Goal: Transaction & Acquisition: Purchase product/service

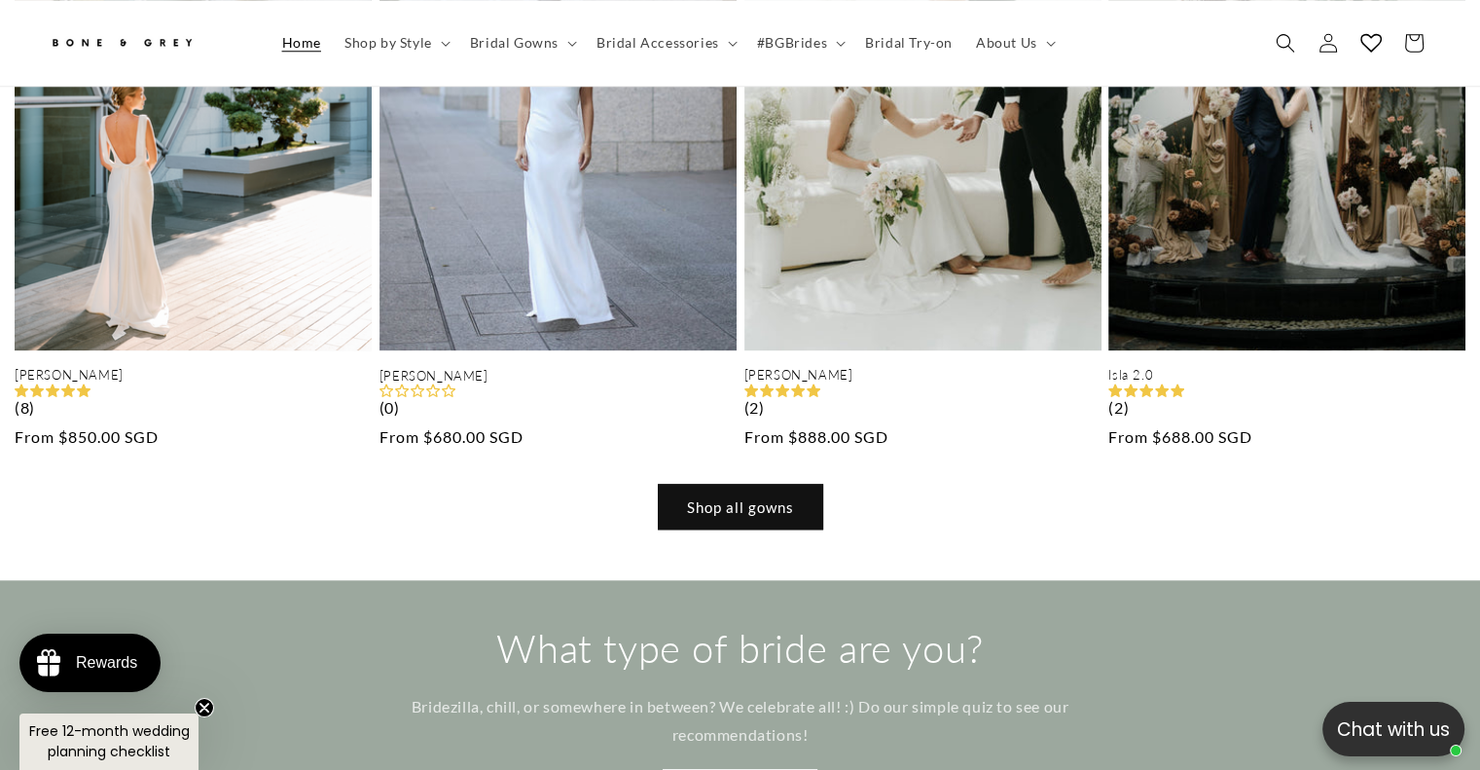
scroll to position [1836, 0]
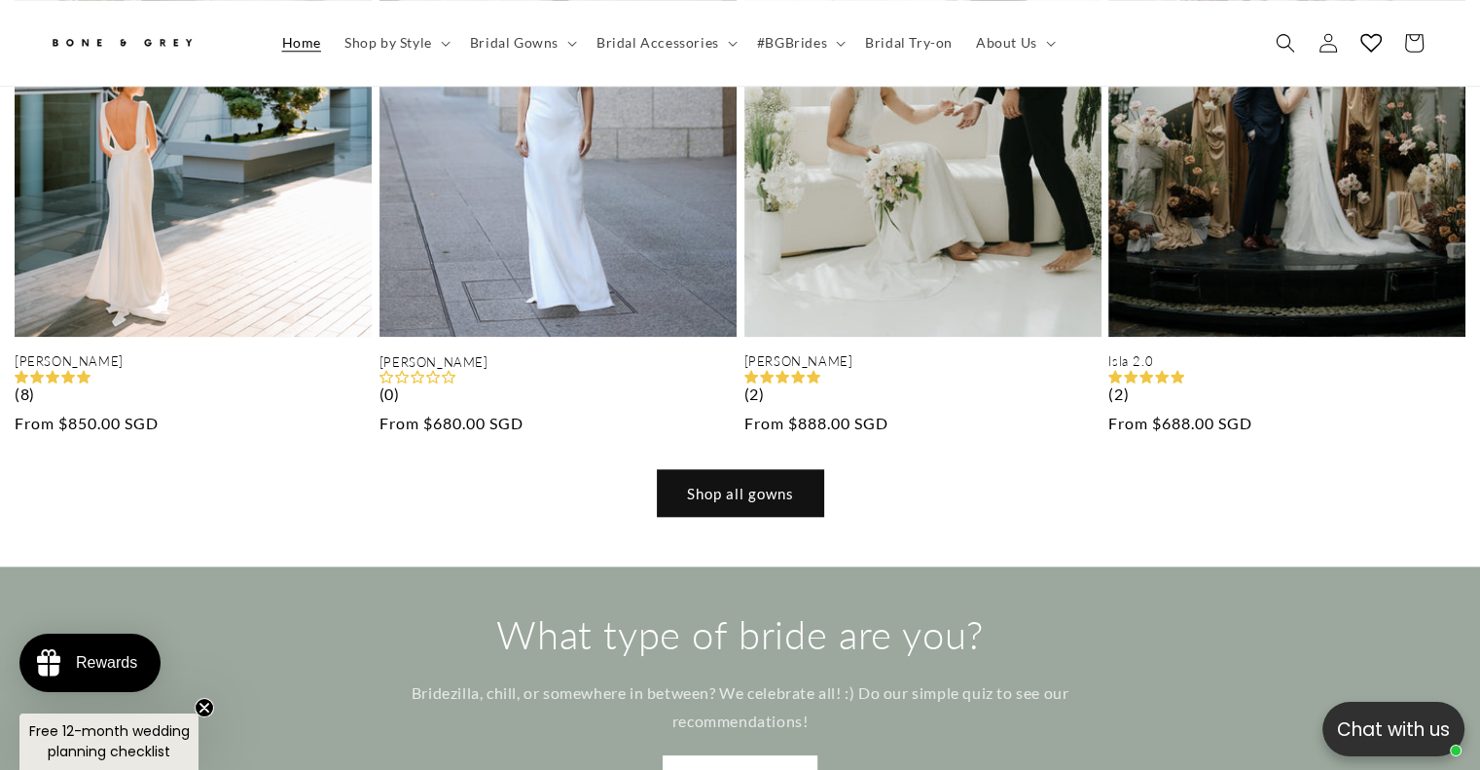
click at [732, 470] on link "Shop all gowns" at bounding box center [740, 493] width 165 height 46
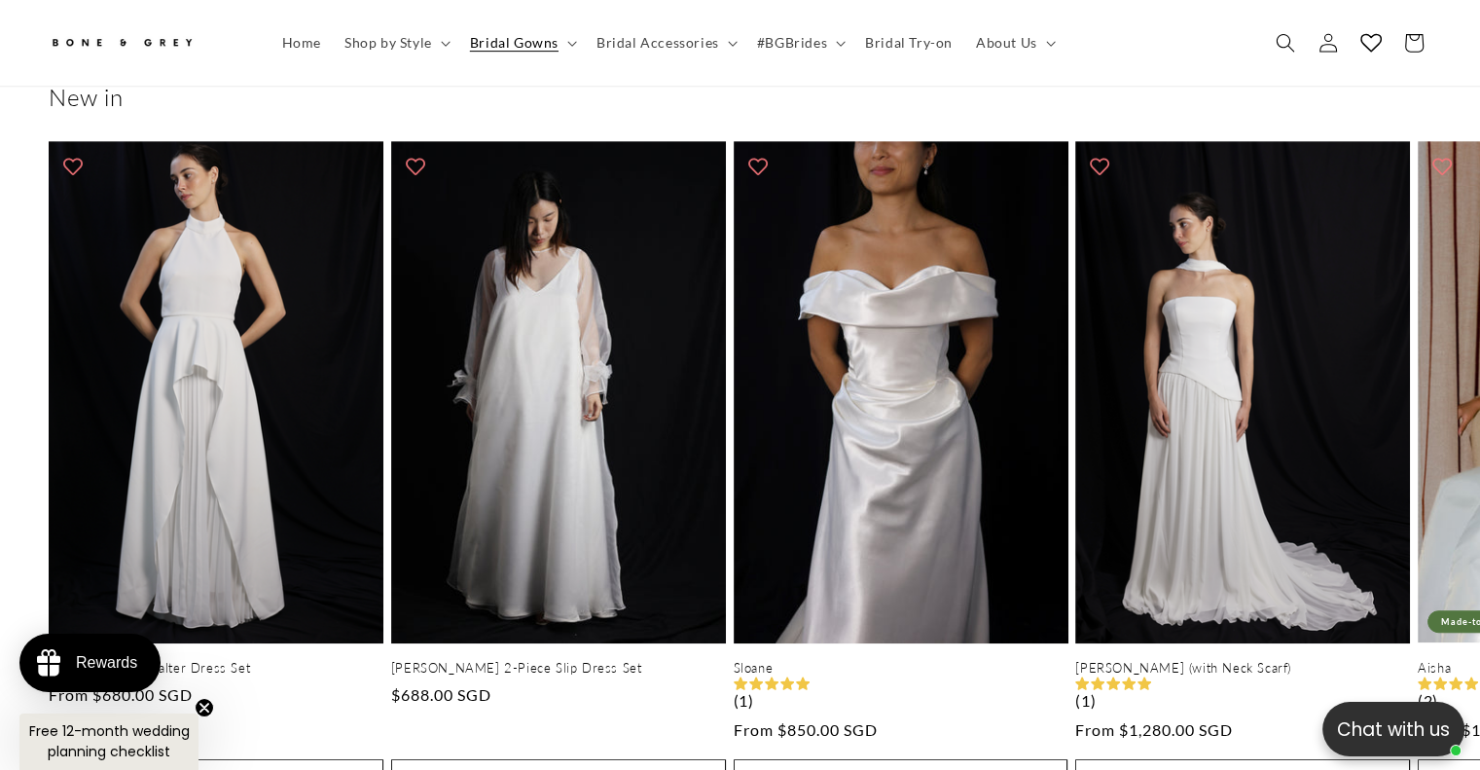
scroll to position [962, 0]
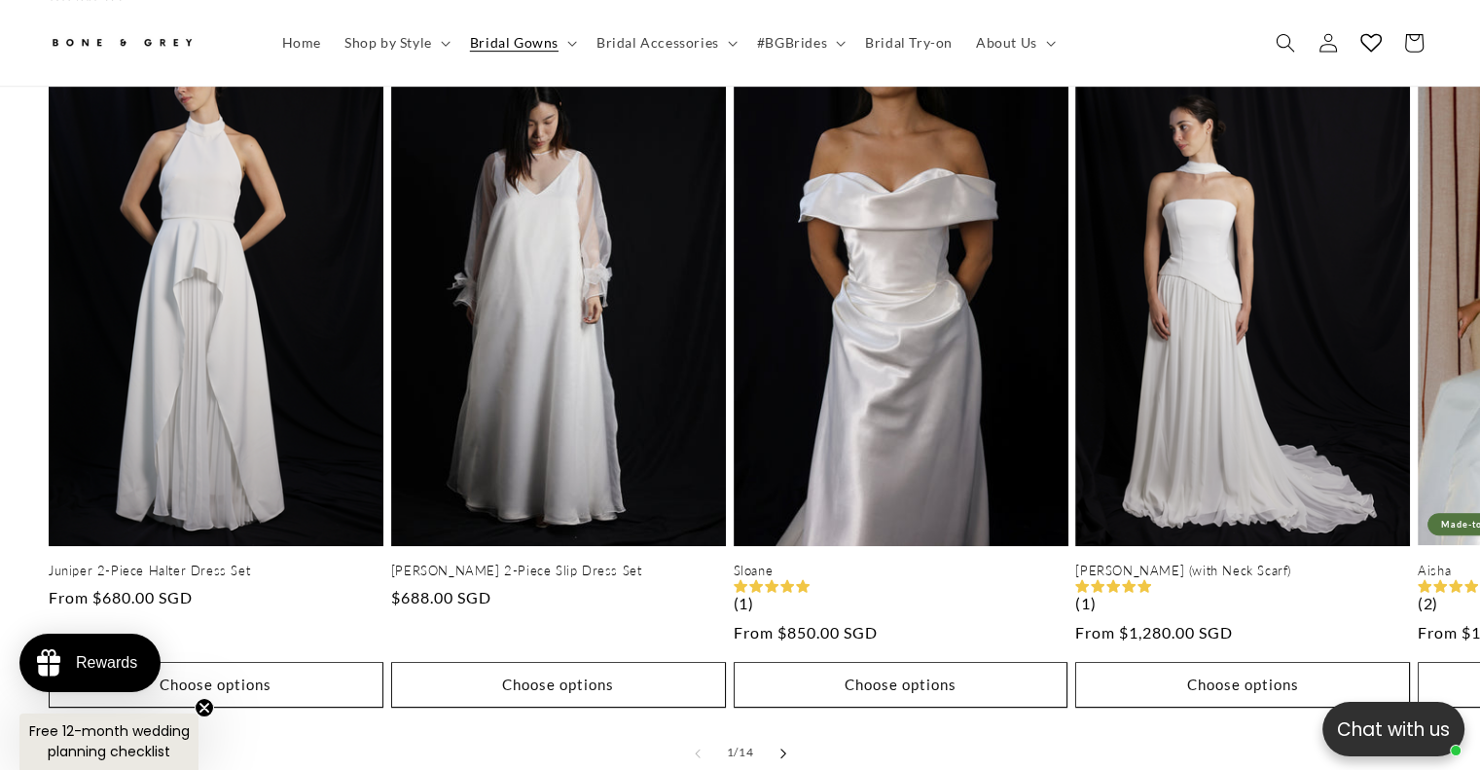
click at [790, 732] on button "Slide right" at bounding box center [783, 753] width 43 height 43
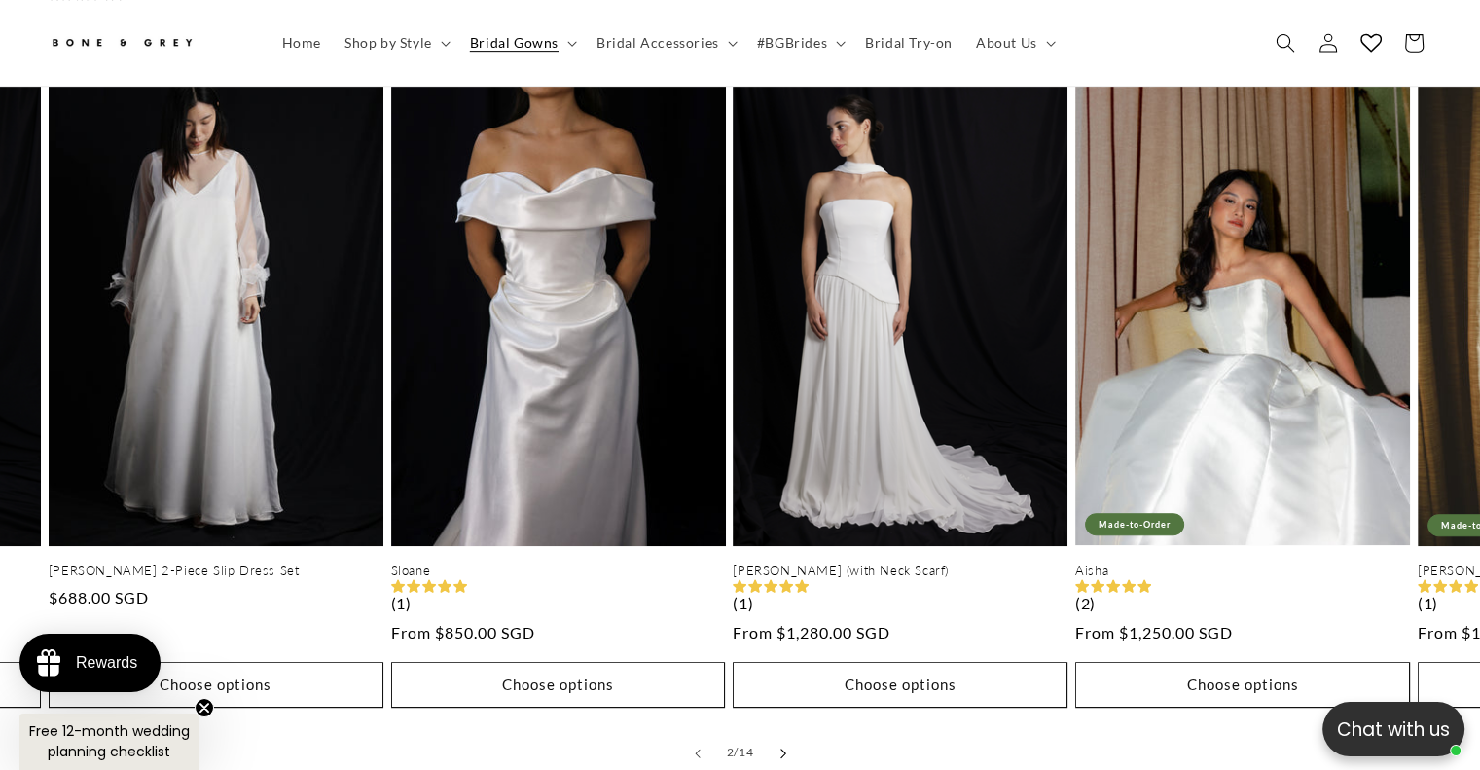
click at [790, 732] on button "Slide right" at bounding box center [783, 753] width 43 height 43
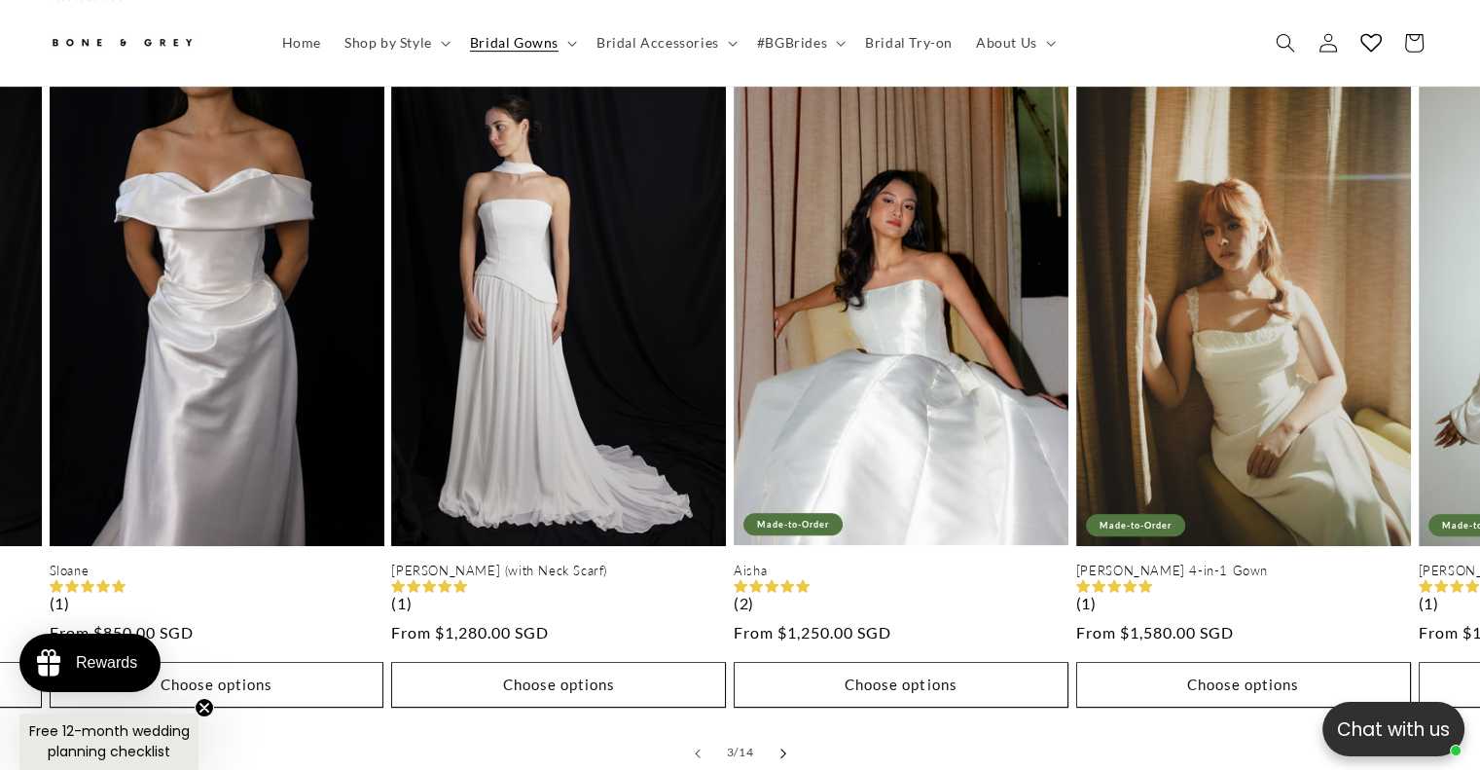
click at [790, 732] on button "Slide right" at bounding box center [783, 753] width 43 height 43
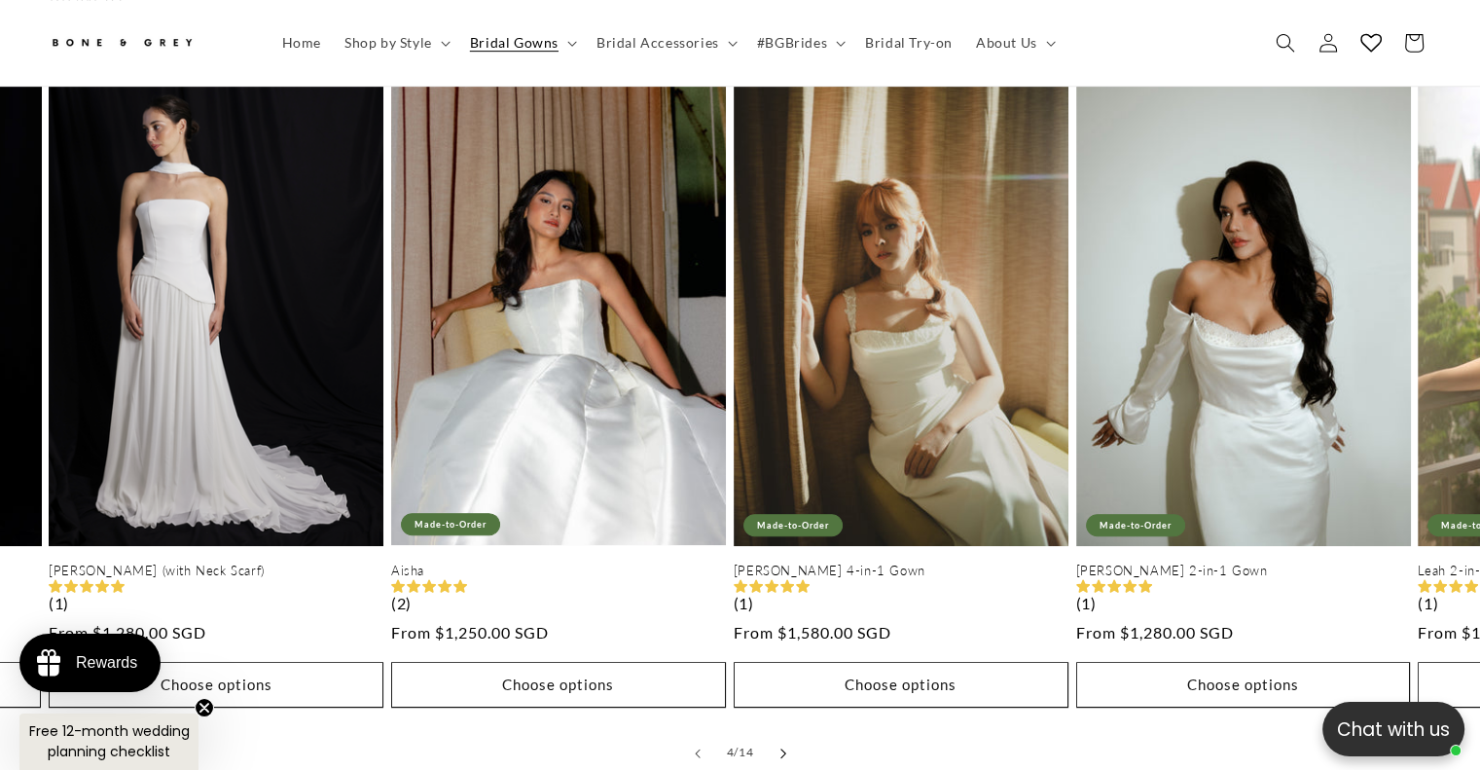
click at [790, 732] on button "Slide right" at bounding box center [783, 753] width 43 height 43
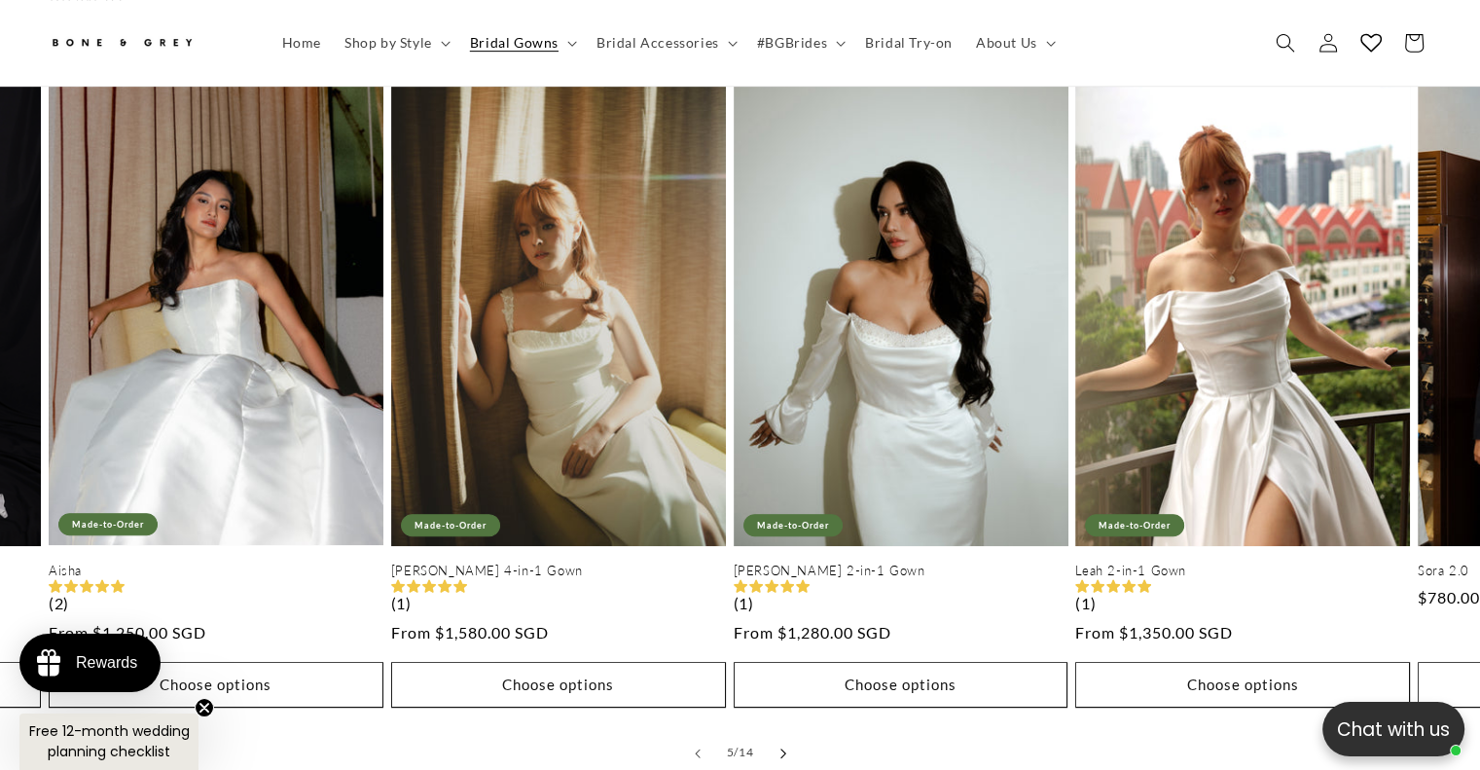
scroll to position [0, 1008]
click at [790, 732] on button "Slide right" at bounding box center [783, 753] width 43 height 43
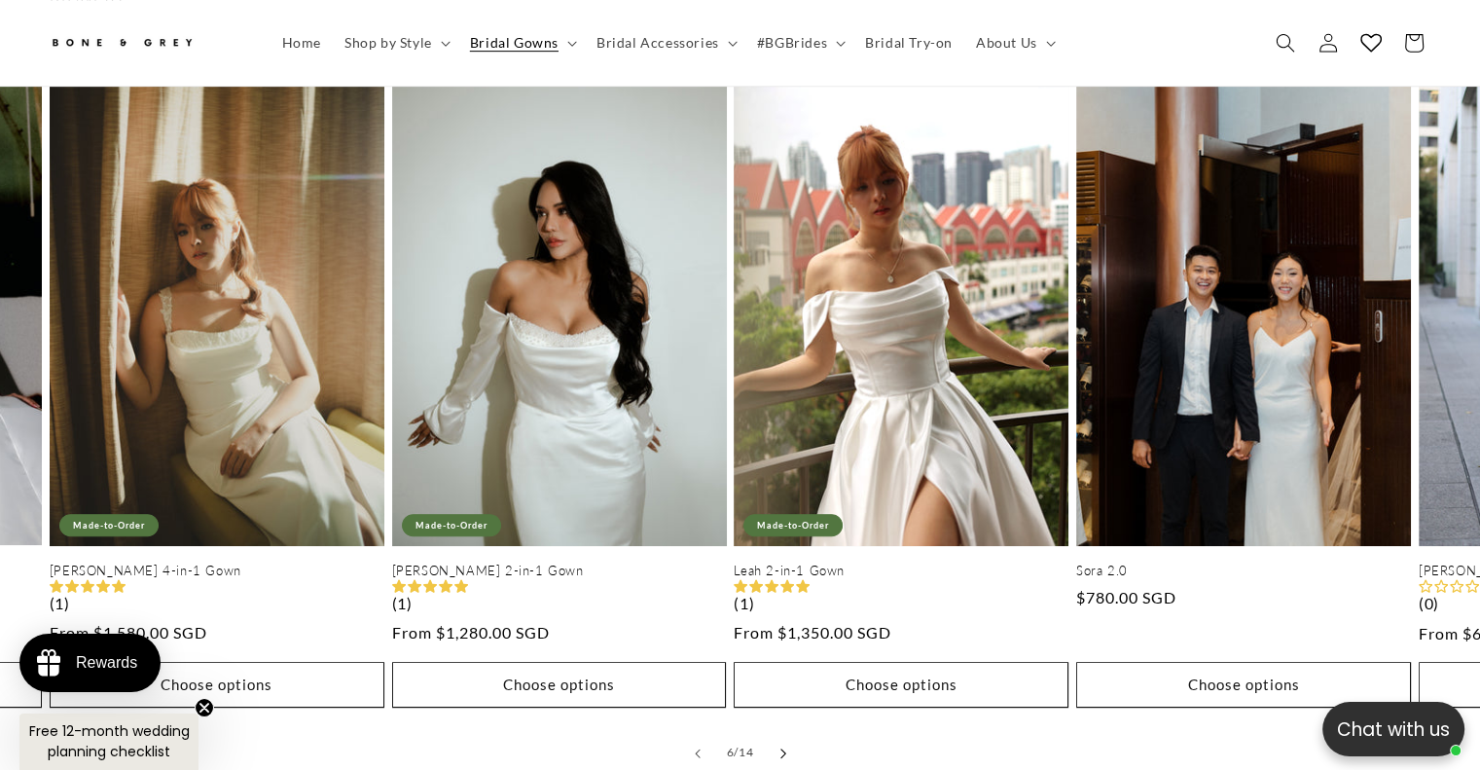
click at [790, 732] on button "Slide right" at bounding box center [783, 753] width 43 height 43
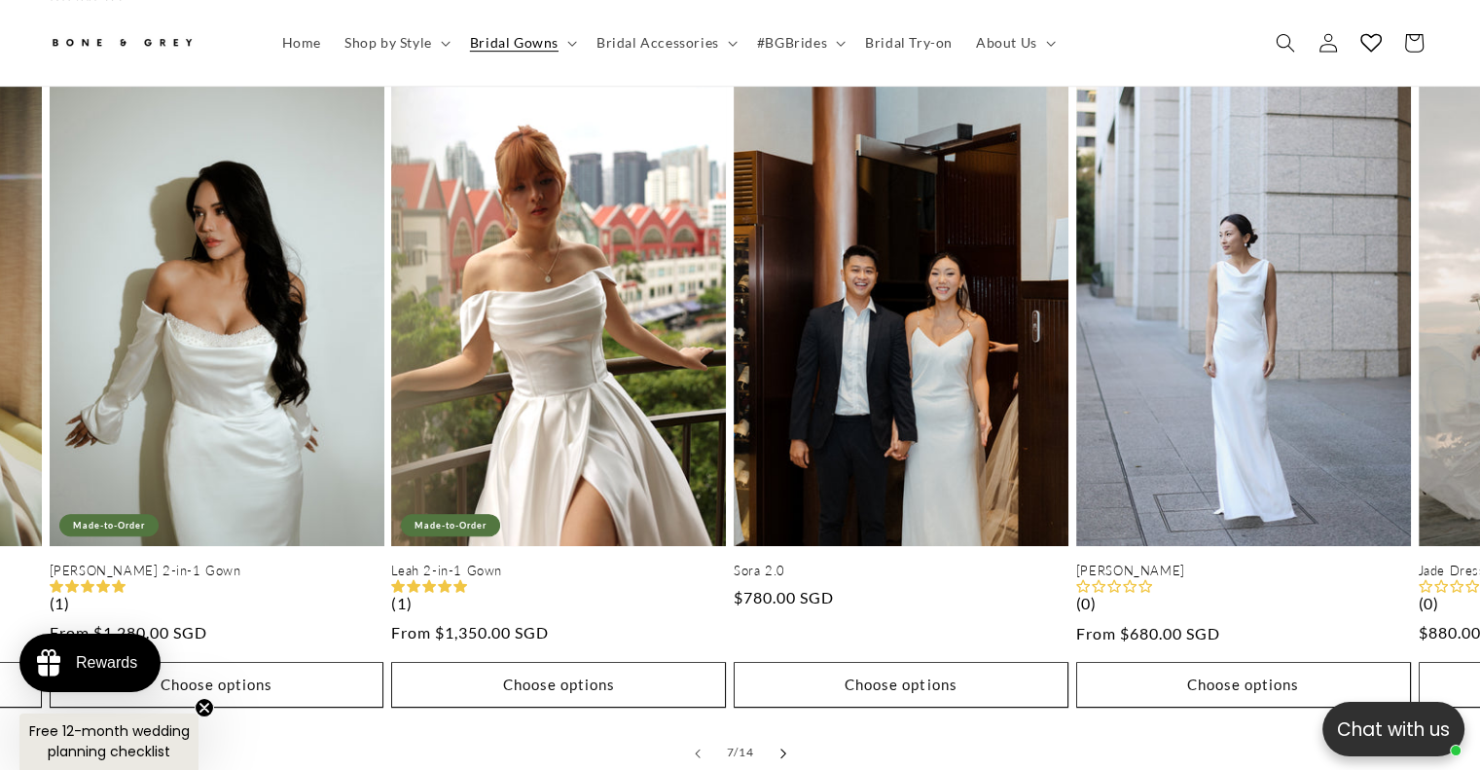
click at [790, 732] on button "Slide right" at bounding box center [783, 753] width 43 height 43
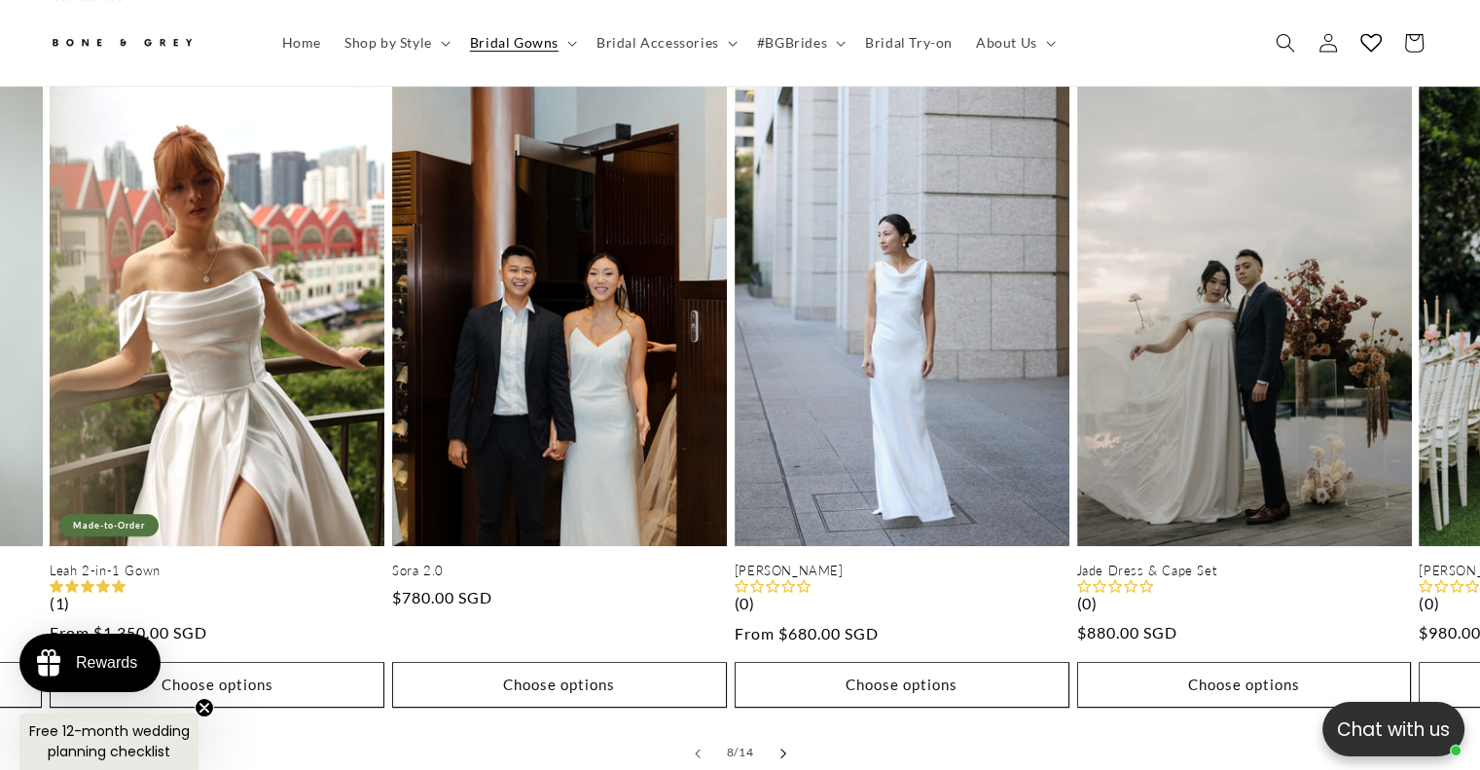
click at [790, 732] on button "Slide right" at bounding box center [783, 753] width 43 height 43
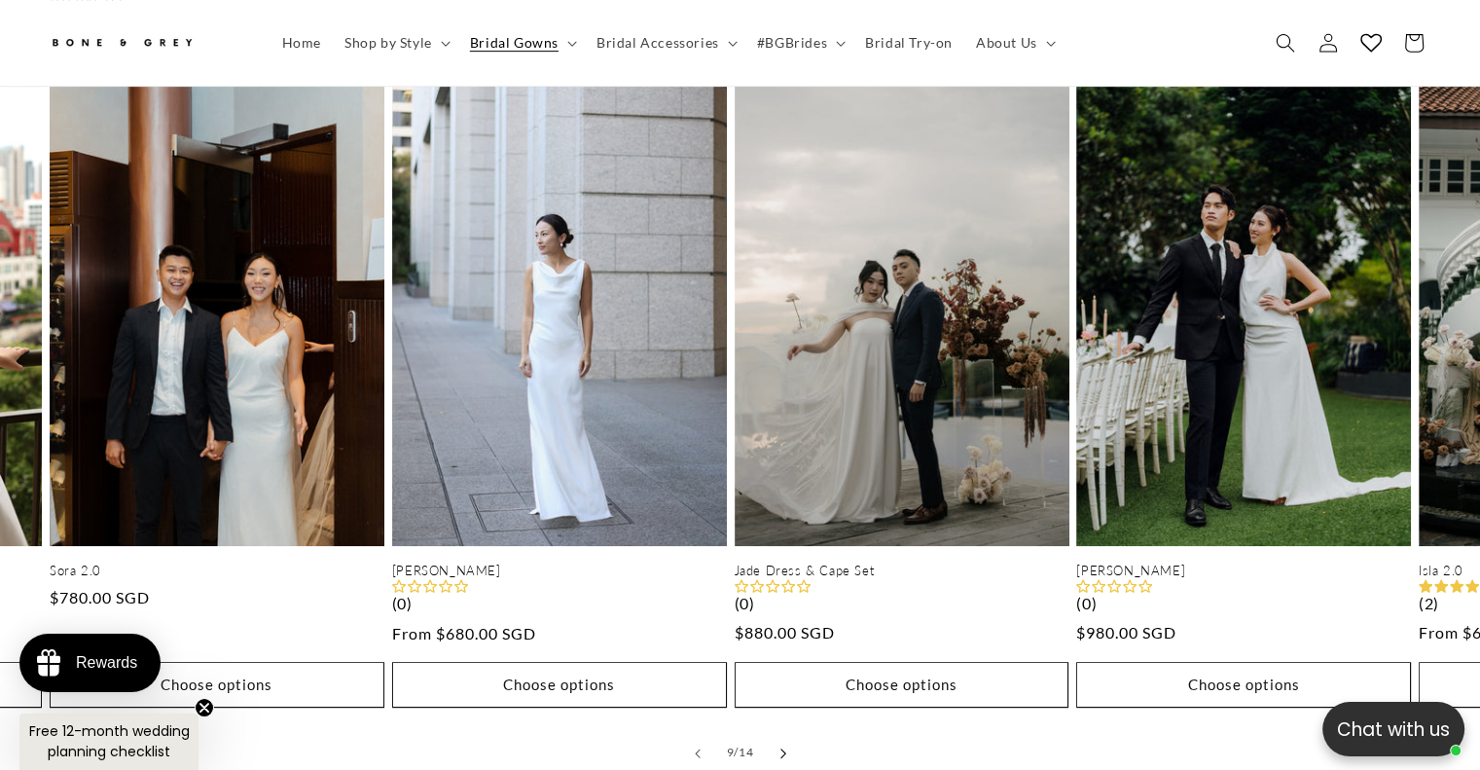
click at [790, 732] on button "Slide right" at bounding box center [783, 753] width 43 height 43
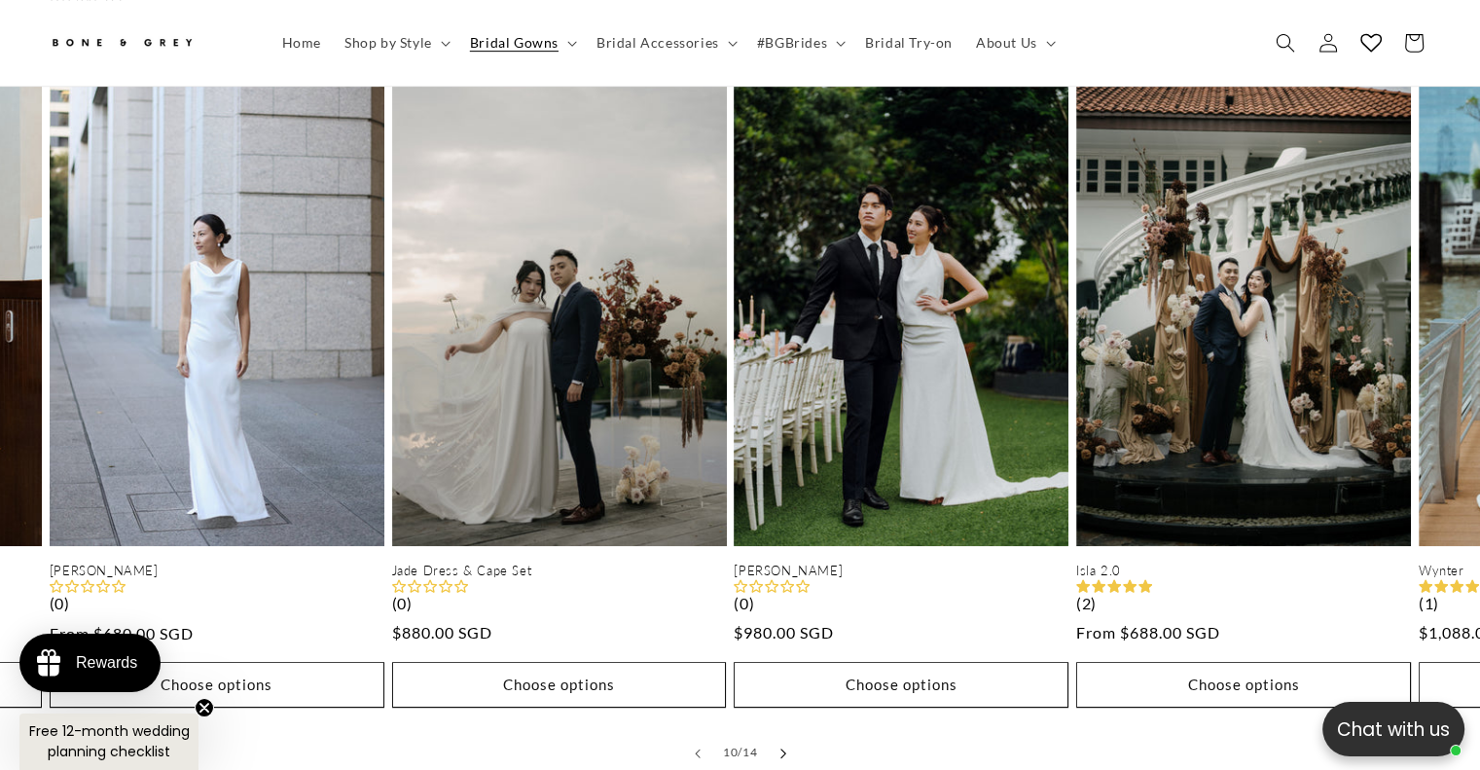
click at [790, 732] on button "Slide right" at bounding box center [783, 753] width 43 height 43
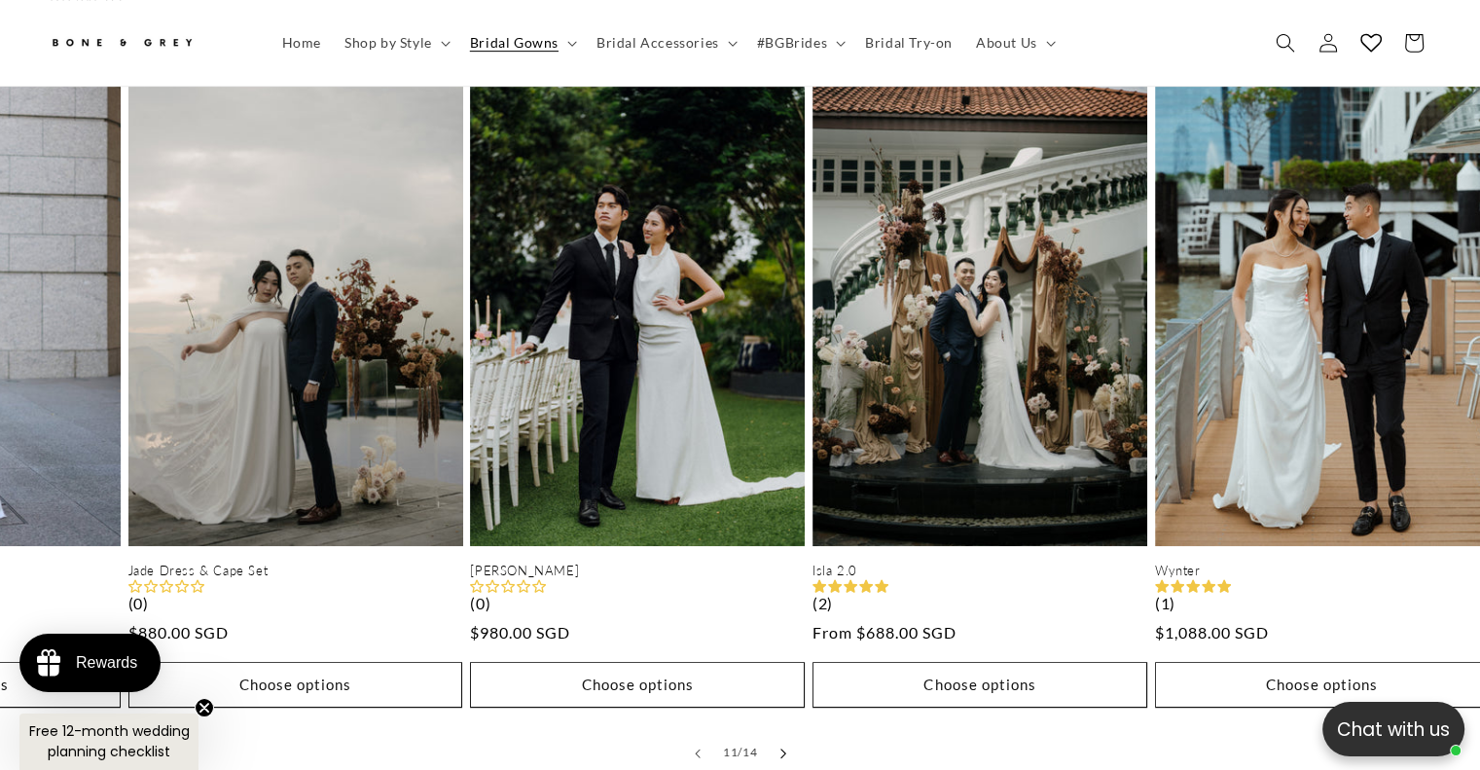
scroll to position [0, 3421]
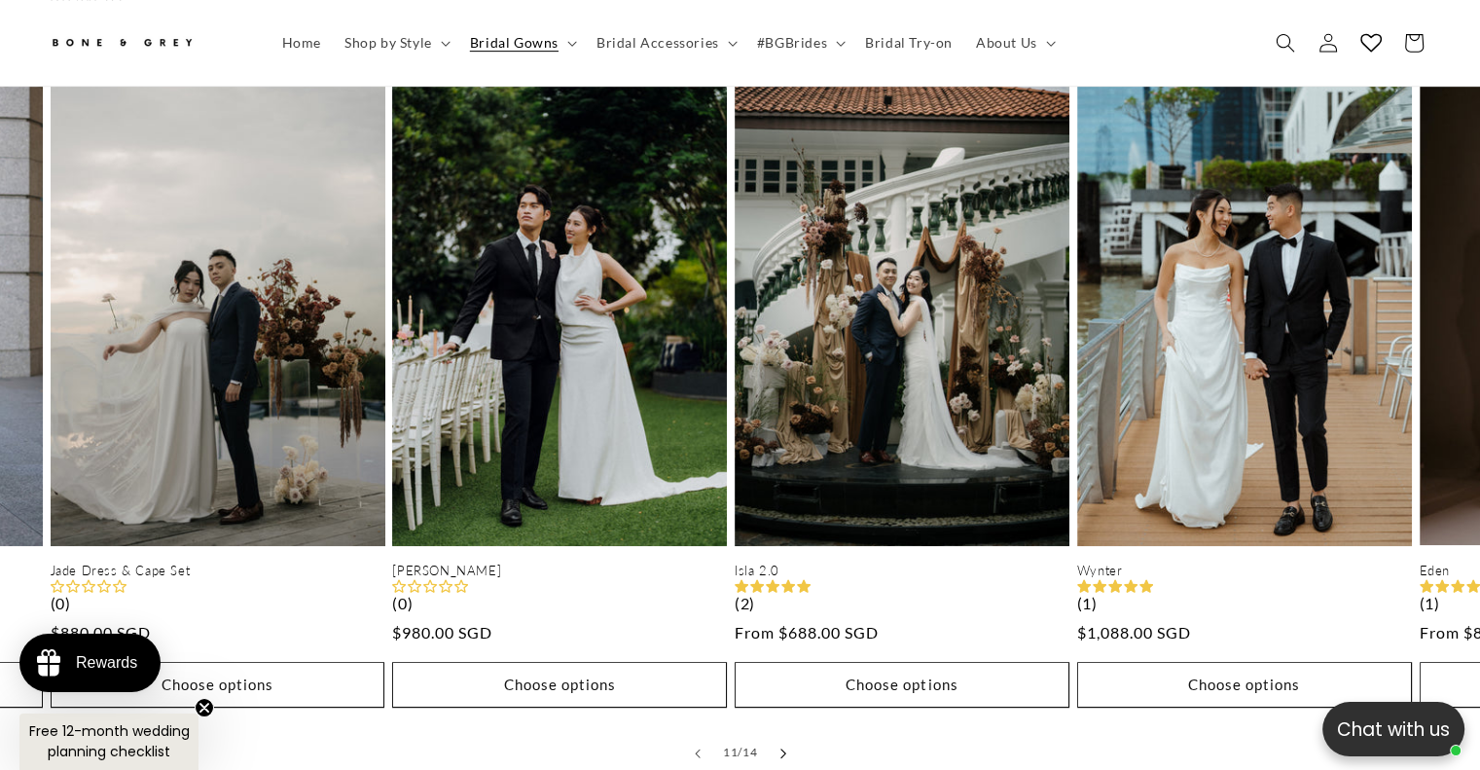
click at [790, 732] on button "Slide right" at bounding box center [783, 753] width 43 height 43
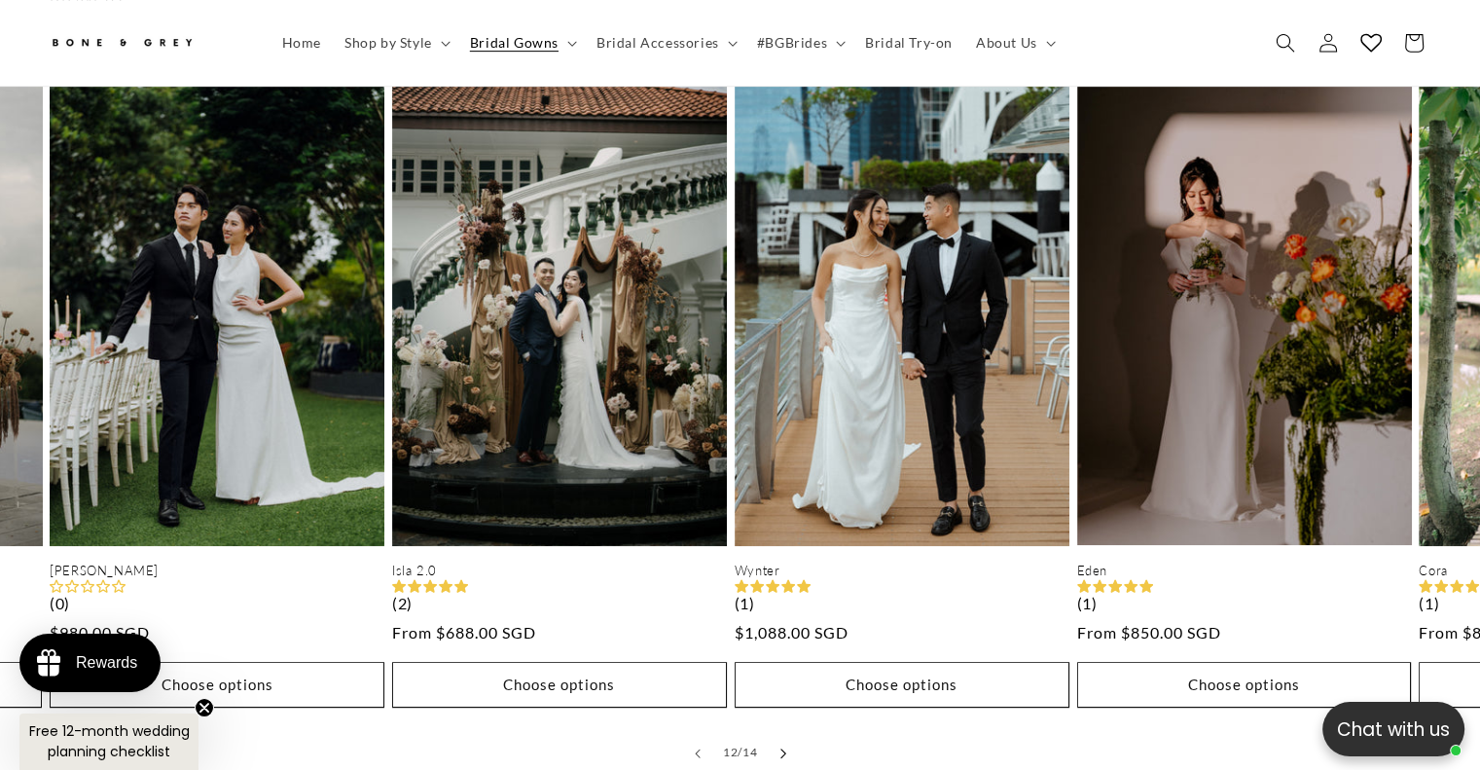
click at [790, 732] on button "Slide right" at bounding box center [783, 753] width 43 height 43
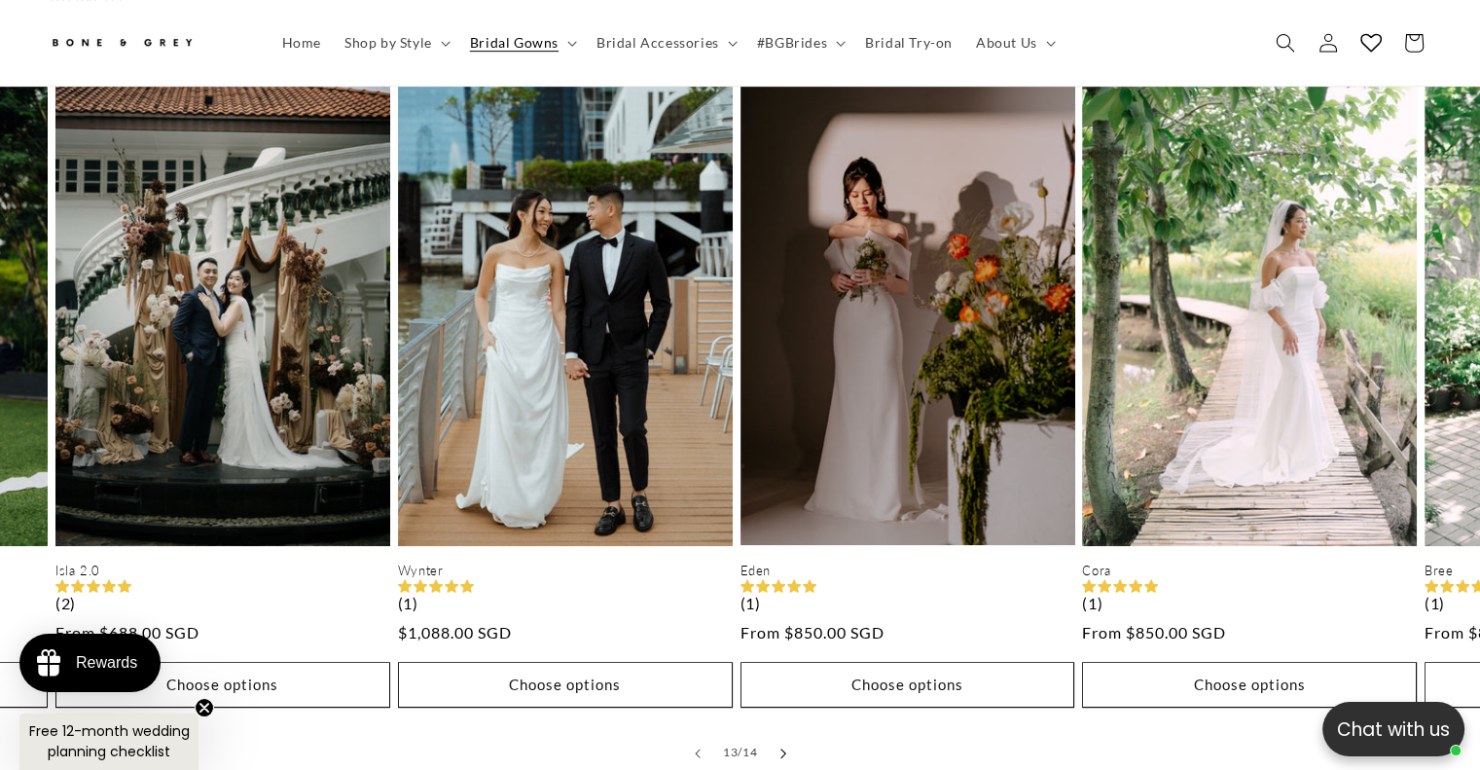
scroll to position [0, 4106]
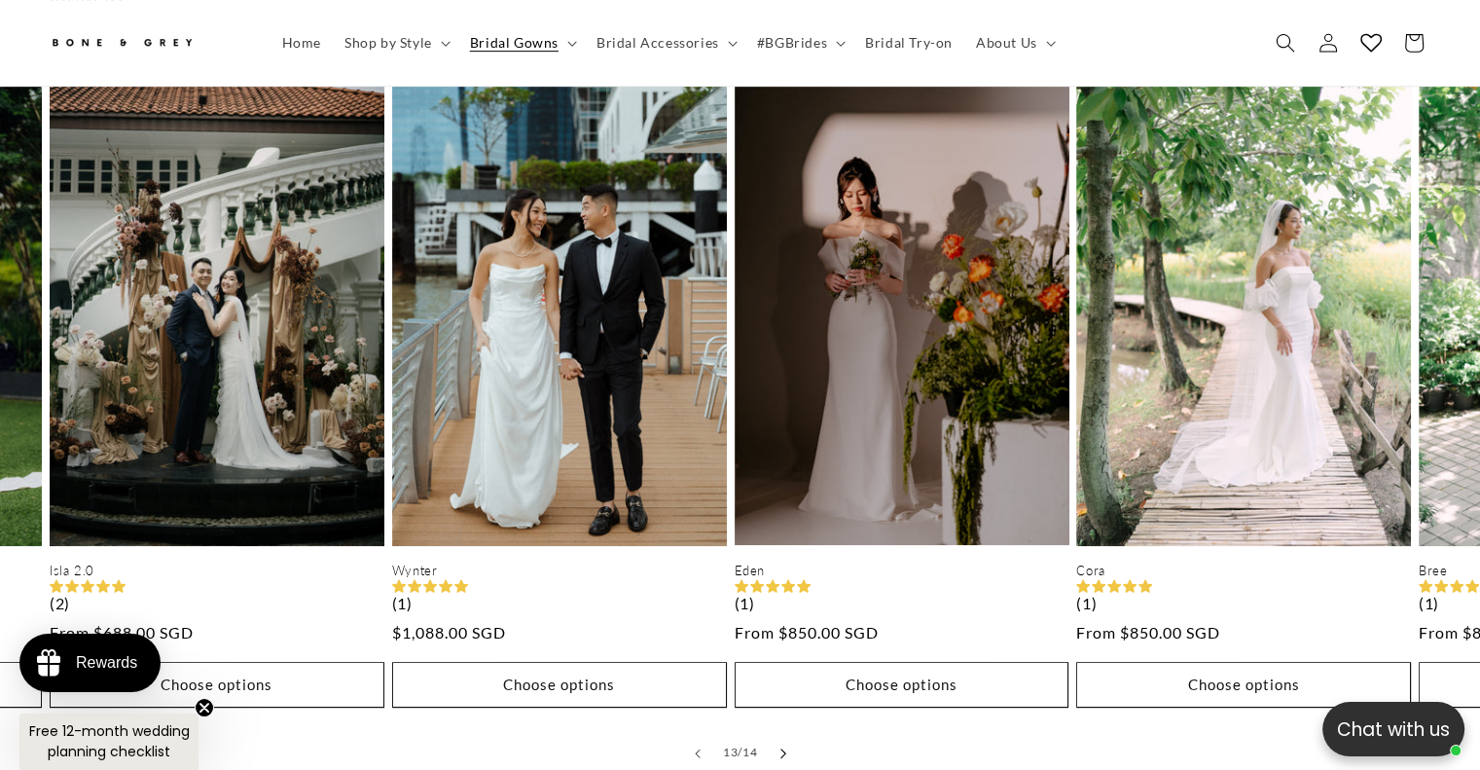
click at [790, 732] on button "Slide right" at bounding box center [783, 753] width 43 height 43
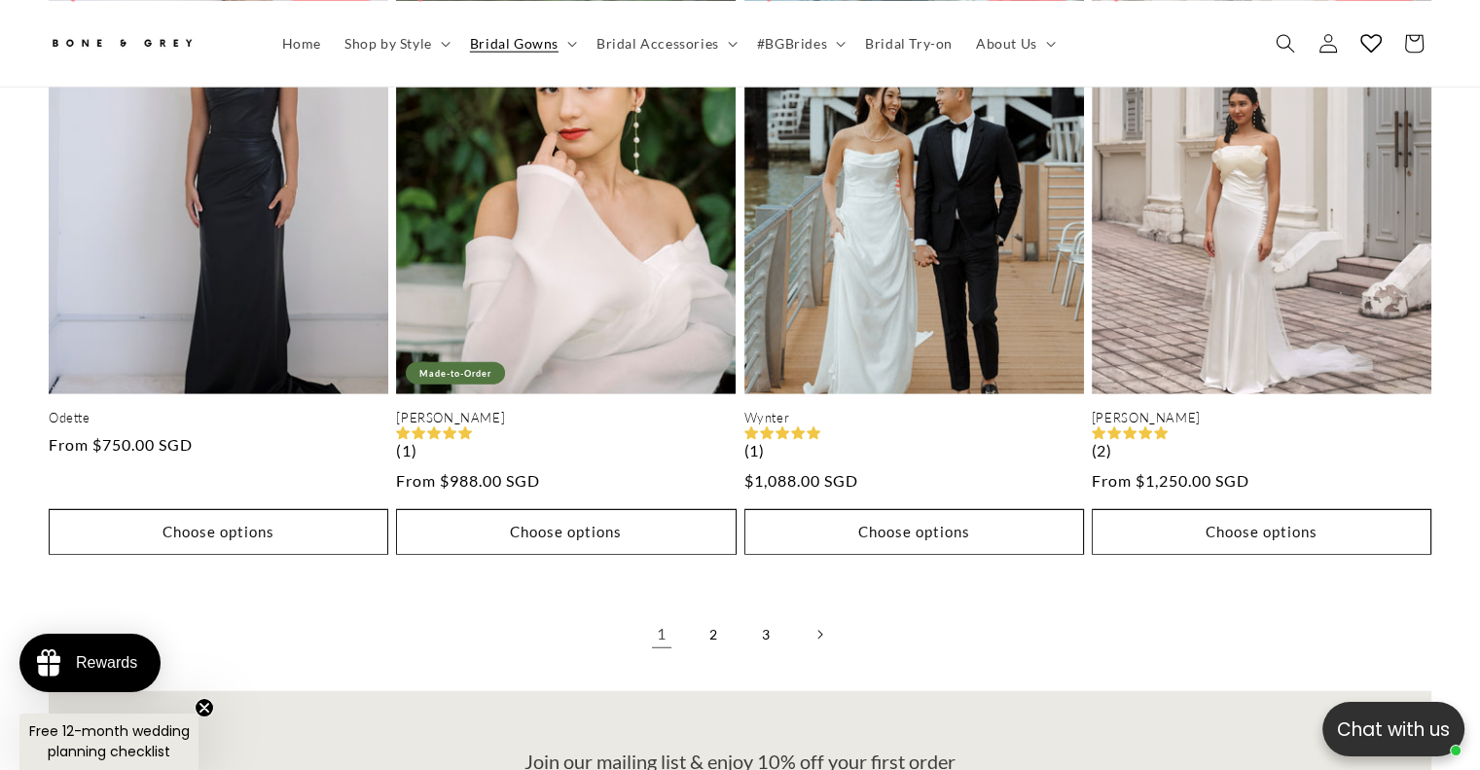
scroll to position [4951, 0]
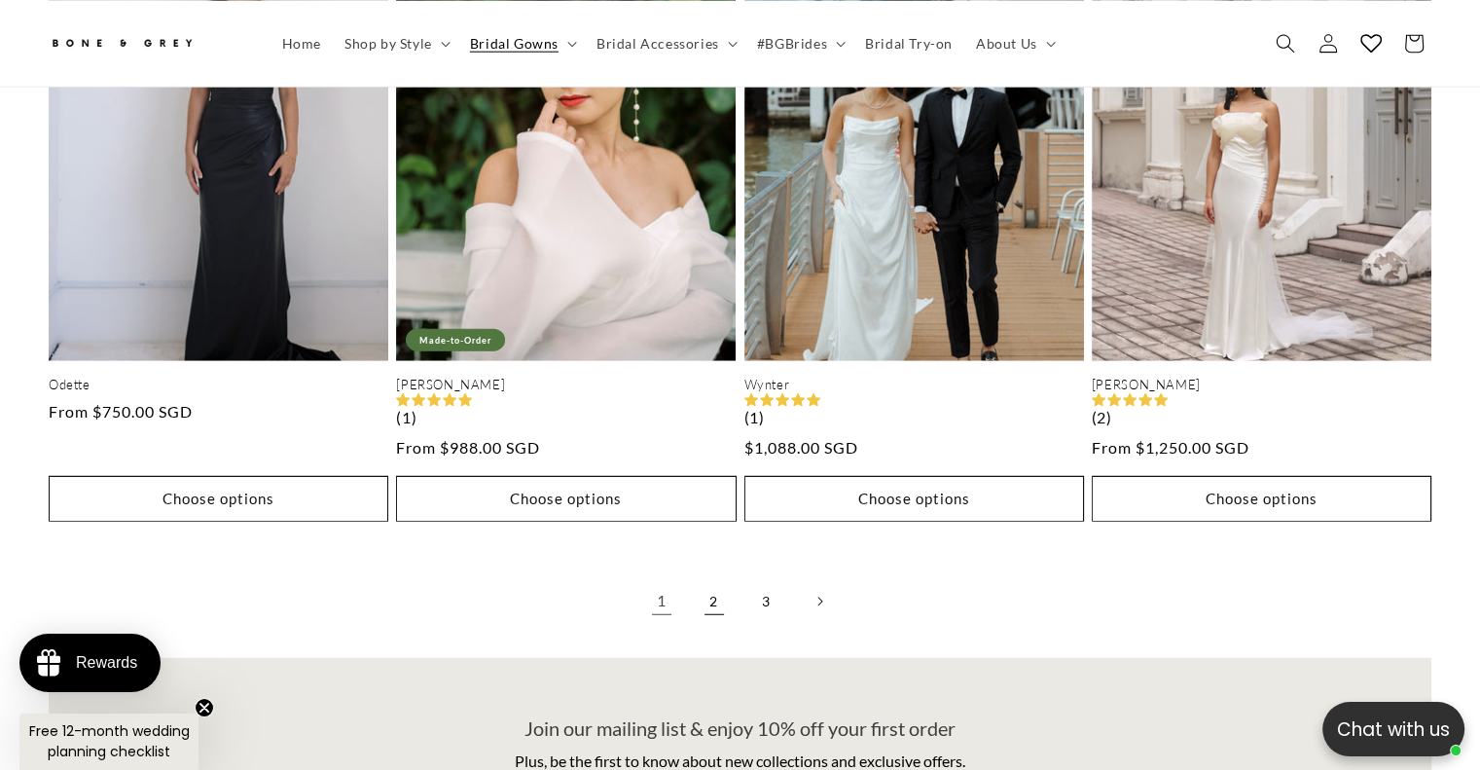
click at [709, 580] on link "2" at bounding box center [714, 601] width 43 height 43
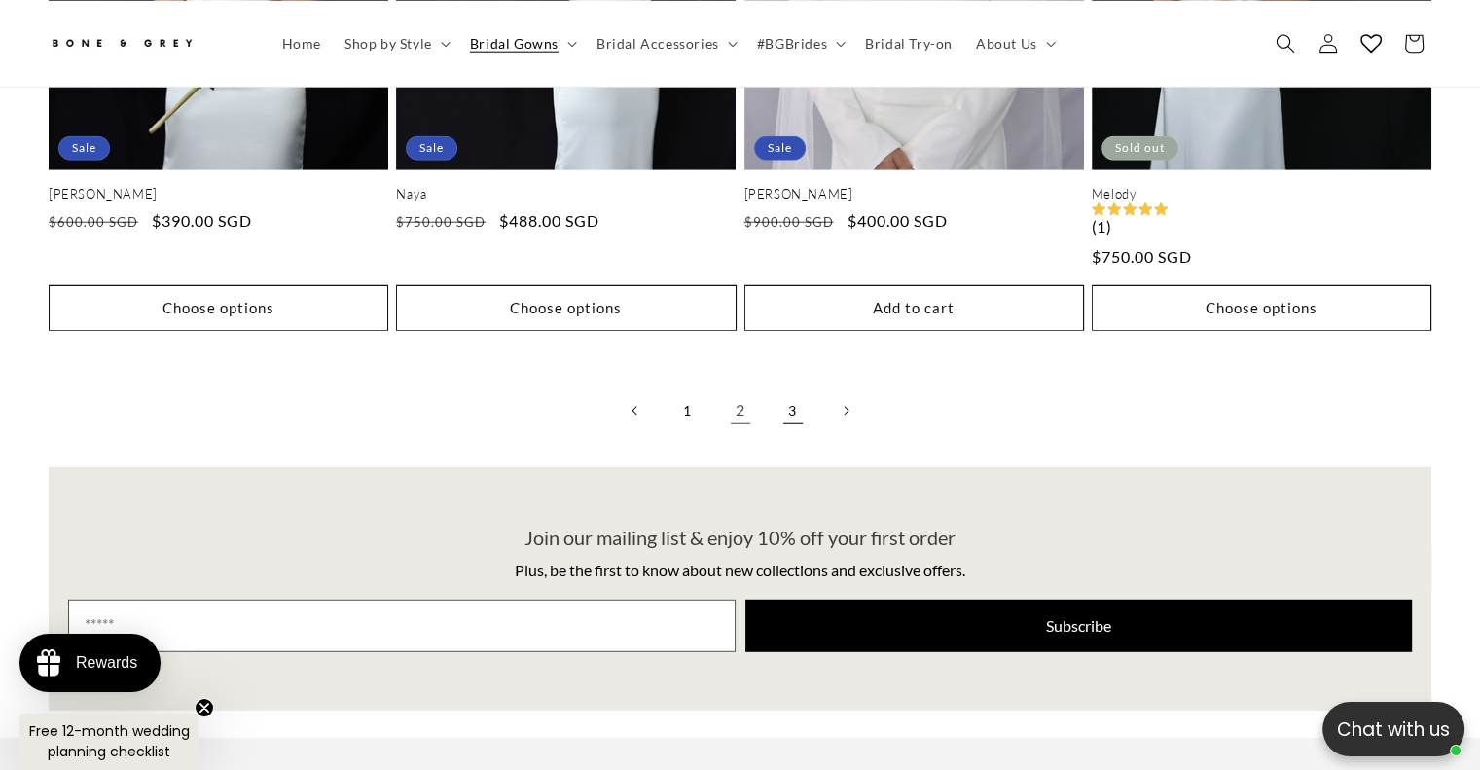
scroll to position [0, 504]
click at [795, 389] on link "3" at bounding box center [793, 410] width 43 height 43
